Goal: Task Accomplishment & Management: Manage account settings

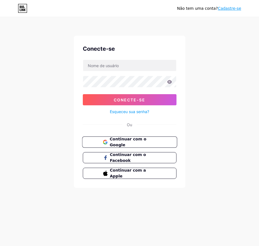
click at [126, 145] on button "Continuar com o Google" at bounding box center [129, 142] width 95 height 11
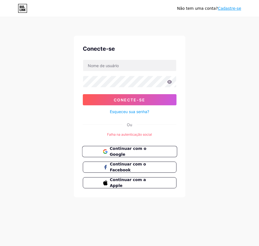
click at [143, 152] on font "Continuar com o Google" at bounding box center [128, 152] width 37 height 11
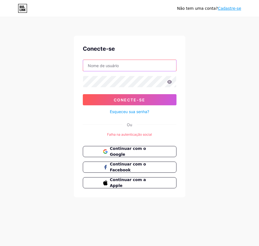
click at [110, 66] on input "text" at bounding box center [129, 65] width 93 height 11
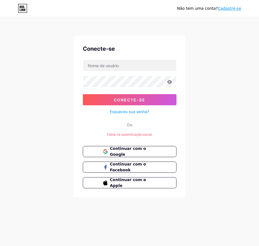
click at [142, 135] on font "Falha na autenticação social" at bounding box center [129, 135] width 45 height 4
click at [133, 150] on font "Continuar com o Google" at bounding box center [128, 152] width 37 height 11
click at [123, 156] on button "Continuar com o Google" at bounding box center [129, 151] width 95 height 11
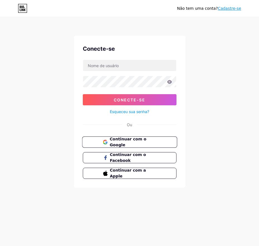
click at [135, 145] on button "Continuar com o Google" at bounding box center [129, 142] width 95 height 11
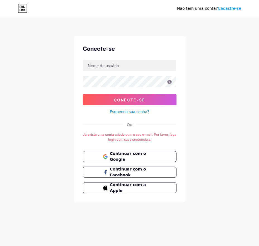
click at [25, 11] on icon at bounding box center [25, 10] width 2 height 3
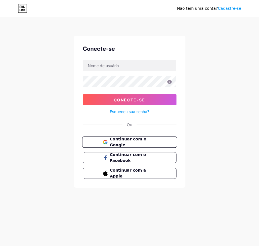
click at [136, 142] on font "Continuar com o Google" at bounding box center [128, 142] width 37 height 11
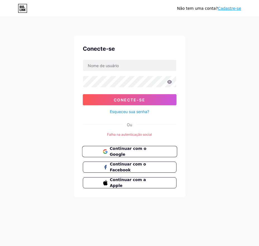
click at [125, 154] on font "Continuar com o Google" at bounding box center [128, 152] width 37 height 11
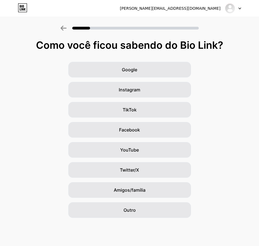
click at [239, 8] on icon at bounding box center [240, 9] width 3 height 2
click at [240, 8] on icon at bounding box center [240, 8] width 2 height 1
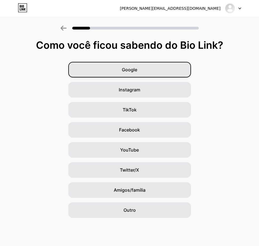
click at [137, 71] on font "Google" at bounding box center [129, 70] width 15 height 6
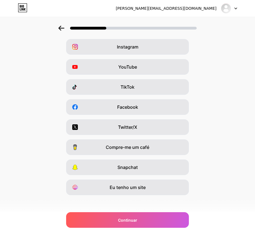
scroll to position [26, 0]
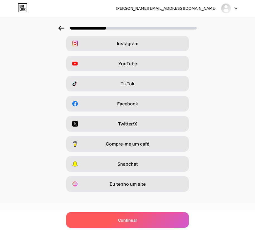
click at [135, 217] on div "Continuar" at bounding box center [127, 220] width 123 height 16
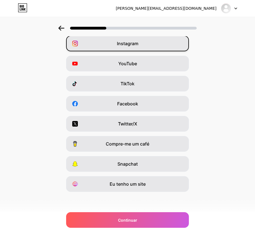
click at [138, 42] on font "Instagram" at bounding box center [127, 44] width 21 height 6
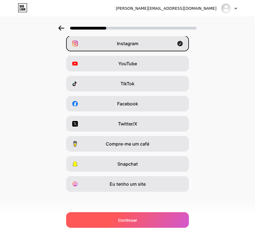
click at [136, 218] on font "Continuar" at bounding box center [127, 220] width 19 height 5
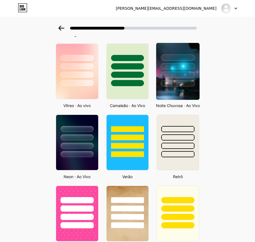
scroll to position [112, 0]
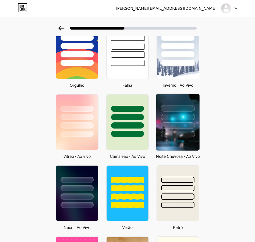
click at [182, 114] on div at bounding box center [178, 117] width 34 height 6
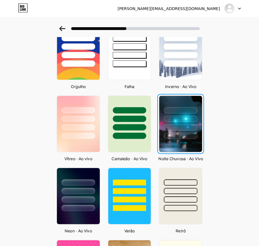
scroll to position [0, 0]
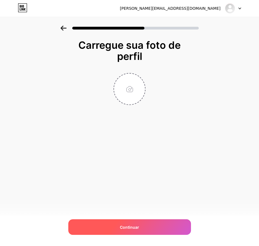
click at [167, 228] on div "Continuar" at bounding box center [129, 228] width 123 height 16
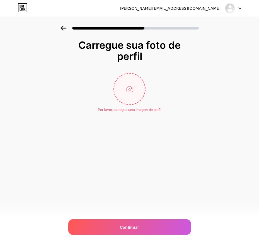
click at [135, 88] on input "file" at bounding box center [129, 89] width 31 height 31
click at [238, 7] on div at bounding box center [233, 8] width 16 height 10
click at [193, 23] on li "Sair" at bounding box center [206, 22] width 69 height 15
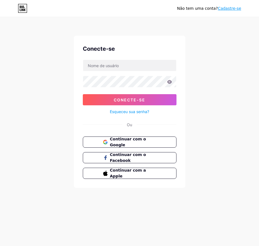
click at [22, 10] on icon at bounding box center [22, 10] width 1 height 3
click at [130, 112] on font "Esqueceu sua senha?" at bounding box center [129, 111] width 39 height 5
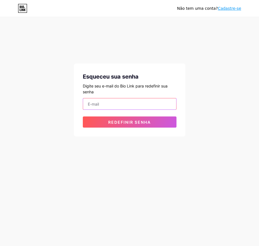
click at [101, 105] on input "email" at bounding box center [129, 104] width 93 height 11
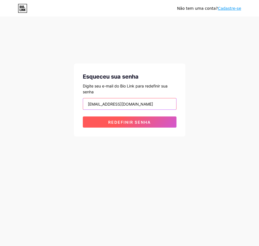
type input "[EMAIL_ADDRESS][DOMAIN_NAME]"
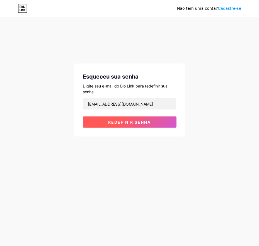
click at [119, 122] on font "Redefinir senha" at bounding box center [129, 122] width 43 height 5
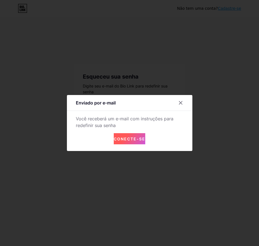
click at [135, 141] on font "Conecte-se" at bounding box center [130, 139] width 32 height 5
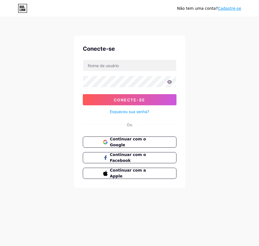
click at [133, 112] on font "Esqueceu sua senha?" at bounding box center [129, 111] width 39 height 5
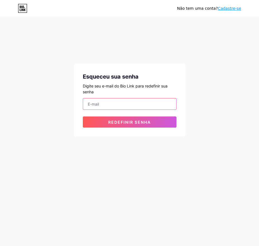
click at [122, 107] on input "email" at bounding box center [129, 104] width 93 height 11
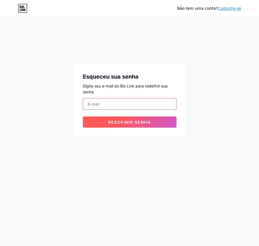
paste input "[EMAIL_ADDRESS][DOMAIN_NAME]"
type input "[EMAIL_ADDRESS][DOMAIN_NAME]"
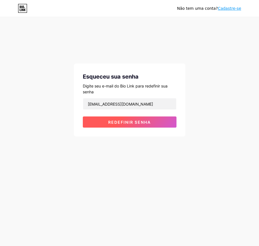
click at [123, 125] on font "Redefinir senha" at bounding box center [129, 122] width 43 height 5
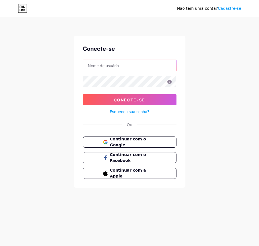
click at [123, 65] on input "text" at bounding box center [129, 65] width 93 height 11
paste input "williamsjt"
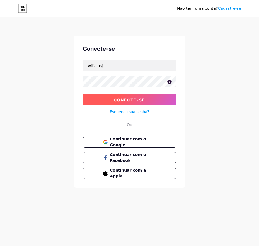
click at [143, 102] on font "Conecte-se" at bounding box center [130, 100] width 32 height 5
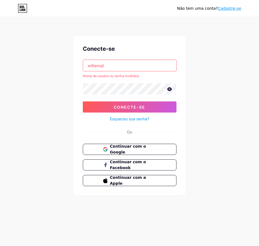
drag, startPoint x: 112, startPoint y: 66, endPoint x: 67, endPoint y: 61, distance: 45.7
click at [69, 62] on div "Não tem uma conta? Cadastre-se Conecte-se williamsjt Nome de usuário ou senha i…" at bounding box center [129, 106] width 259 height 213
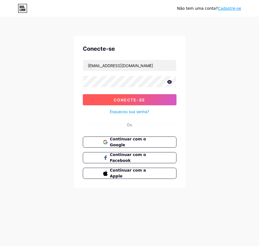
click at [123, 97] on button "Conecte-se" at bounding box center [130, 99] width 94 height 11
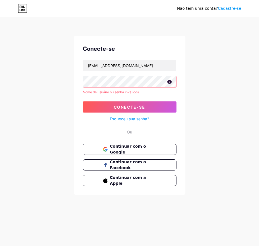
click at [46, 78] on div "Não tem uma conta? Cadastre-se Conecte-se [EMAIL_ADDRESS][DOMAIN_NAME] Nome de …" at bounding box center [129, 106] width 259 height 213
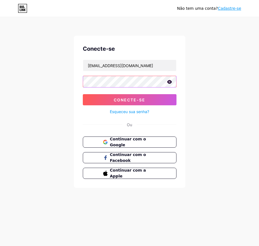
click at [83, 94] on button "Conecte-se" at bounding box center [130, 99] width 94 height 11
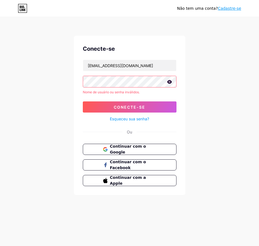
click at [48, 83] on div "Não tem uma conta? Cadastre-se Conecte-se [EMAIL_ADDRESS][DOMAIN_NAME] Nome de …" at bounding box center [129, 106] width 259 height 213
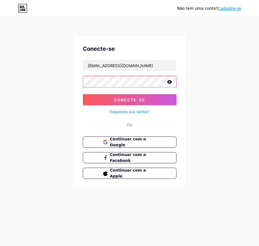
click at [83, 94] on button "Conecte-se" at bounding box center [130, 99] width 94 height 11
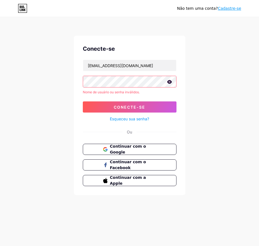
click at [40, 82] on div "Não tem uma conta? Cadastre-se Conecte-se [EMAIL_ADDRESS][DOMAIN_NAME] Nome de …" at bounding box center [129, 106] width 259 height 213
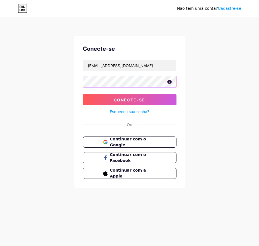
click at [83, 94] on button "Conecte-se" at bounding box center [130, 99] width 94 height 11
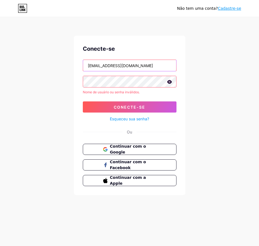
click at [126, 64] on input "[EMAIL_ADDRESS][DOMAIN_NAME]" at bounding box center [129, 65] width 93 height 11
drag, startPoint x: 138, startPoint y: 66, endPoint x: 46, endPoint y: 68, distance: 92.4
click at [46, 68] on div "Não tem uma conta? Cadastre-se Conecte-se [EMAIL_ADDRESS][DOMAIN_NAME] Nome de …" at bounding box center [129, 106] width 259 height 213
paste input "soutletstore"
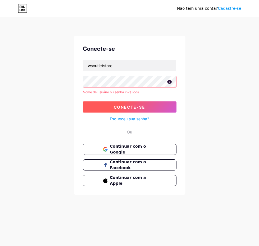
click at [144, 107] on font "Conecte-se" at bounding box center [130, 107] width 32 height 5
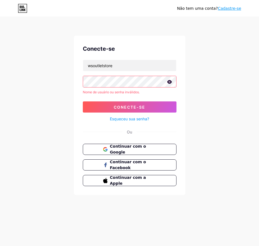
click at [59, 81] on div "Não tem uma conta? Cadastre-se Conecte-se wsoutletstore Nome de usuário ou senh…" at bounding box center [129, 106] width 259 height 213
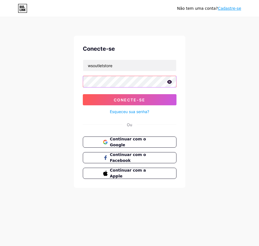
click at [83, 94] on button "Conecte-se" at bounding box center [130, 99] width 94 height 11
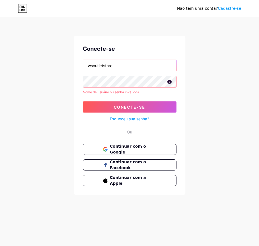
drag, startPoint x: 125, startPoint y: 64, endPoint x: 58, endPoint y: 67, distance: 67.6
click at [58, 67] on div "Não tem uma conta? Cadastre-se Conecte-se wsoutletstore Nome de usuário ou senh…" at bounding box center [129, 106] width 259 height 213
type input "w"
click at [199, 45] on div "Não tem uma conta? Cadastre-se Conecte-se w Nome de usuário ou senha inválidos.…" at bounding box center [129, 106] width 259 height 213
click at [142, 147] on font "Continuar com o Google" at bounding box center [128, 149] width 37 height 11
